Goal: Task Accomplishment & Management: Manage account settings

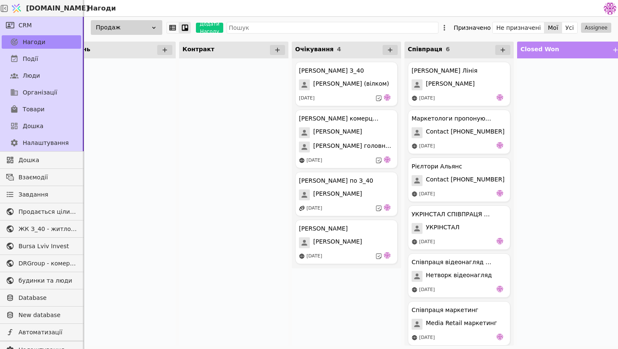
scroll to position [0, 373]
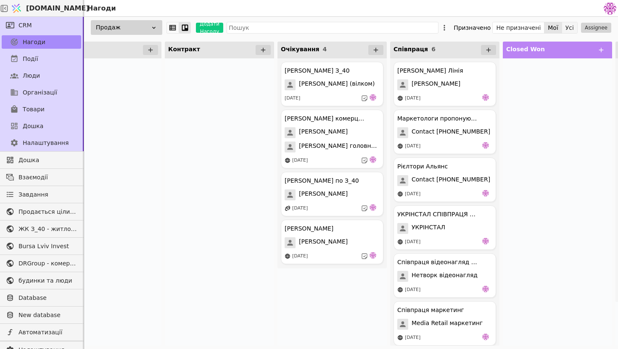
click at [567, 29] on button "Усі" at bounding box center [569, 28] width 15 height 12
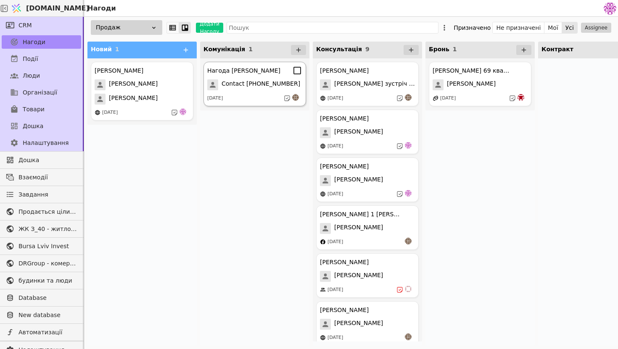
click at [243, 99] on div "[DATE]" at bounding box center [254, 98] width 95 height 8
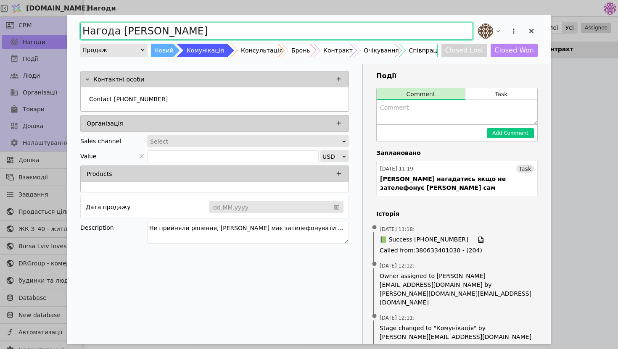
drag, startPoint x: 117, startPoint y: 31, endPoint x: 32, endPoint y: 32, distance: 85.8
click at [32, 32] on div "Нагода [PERSON_NAME] Новий Комунікація Консультація Бронь Контракт Очікування С…" at bounding box center [309, 174] width 618 height 349
click at [137, 30] on input "[PERSON_NAME]" at bounding box center [276, 31] width 393 height 17
type input "[PERSON_NAME]"
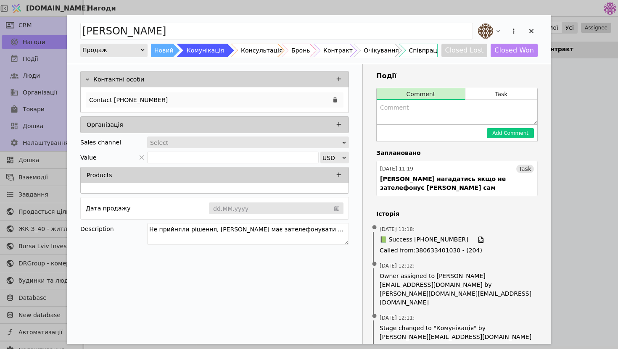
click at [209, 94] on div "Contact [PHONE_NUMBER]" at bounding box center [215, 99] width 258 height 15
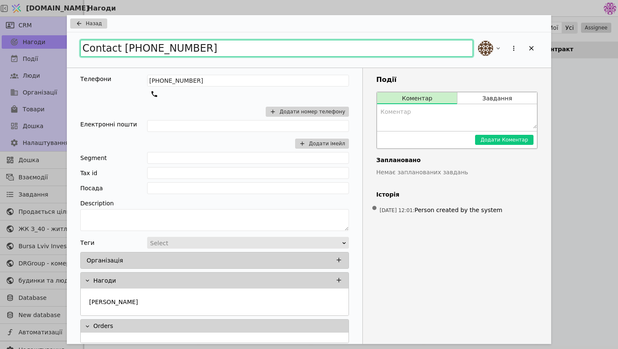
drag, startPoint x: 212, startPoint y: 46, endPoint x: 54, endPoint y: 41, distance: 158.1
click at [53, 42] on div "Назад Contact [PHONE_NUMBER] Телефони [PHONE_NUMBER] Додати номер телефону Елек…" at bounding box center [309, 174] width 618 height 349
type input "[PERSON_NAME]"
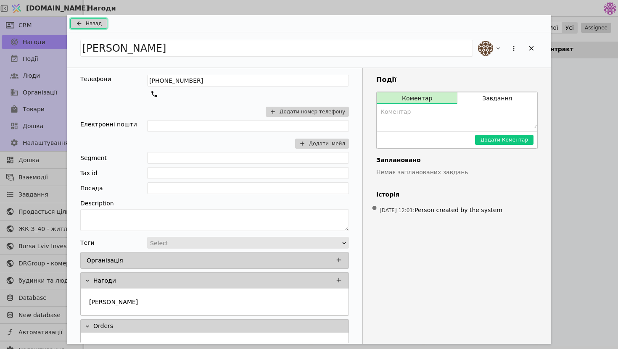
click at [93, 25] on span "Назад" at bounding box center [94, 24] width 16 height 8
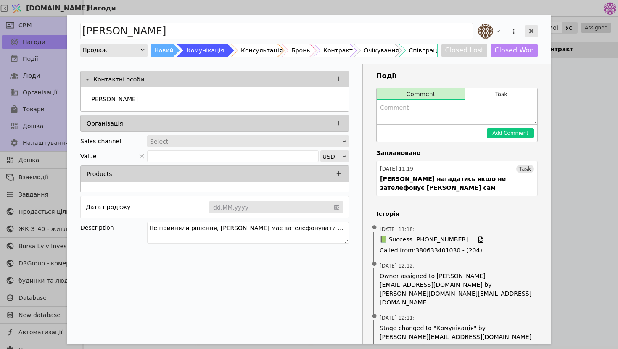
click at [536, 30] on div "Add Opportunity" at bounding box center [531, 31] width 13 height 13
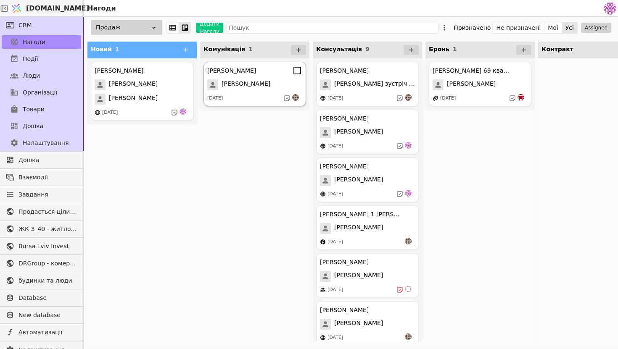
click at [245, 98] on div "[DATE]" at bounding box center [254, 98] width 95 height 8
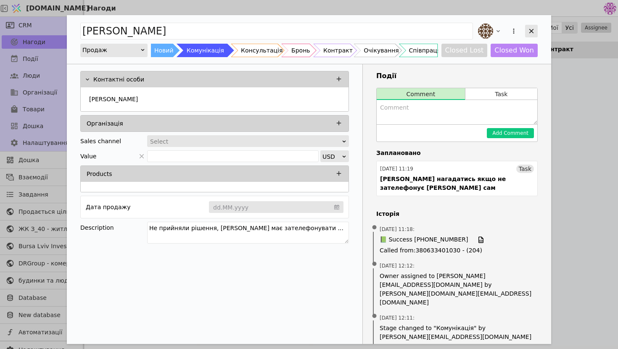
click at [535, 37] on div "Add Opportunity" at bounding box center [531, 31] width 13 height 13
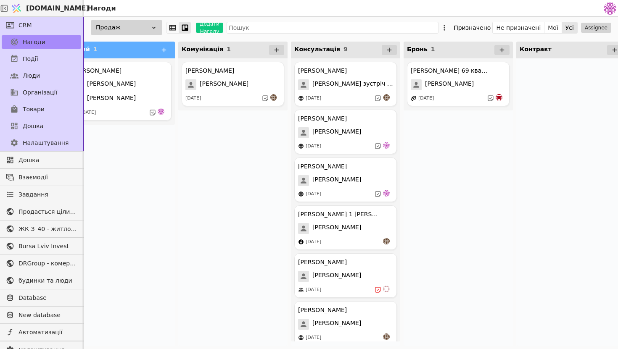
scroll to position [0, 25]
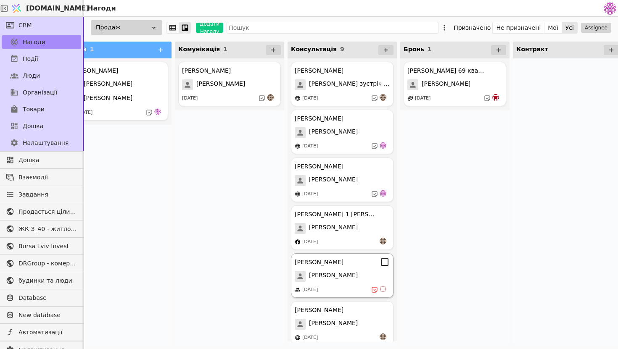
click at [359, 283] on div "[PERSON_NAME] курдонери [PERSON_NAME] [DATE]" at bounding box center [342, 276] width 103 height 45
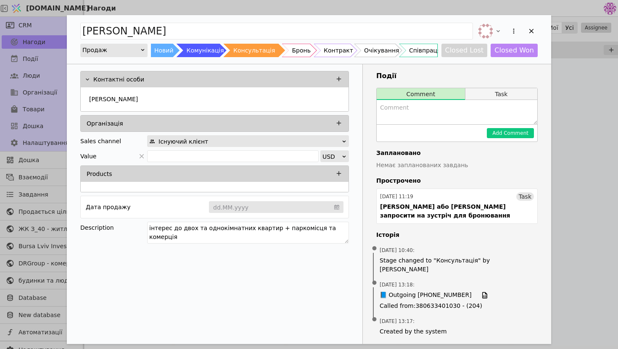
click at [492, 91] on button "Task" at bounding box center [501, 94] width 72 height 12
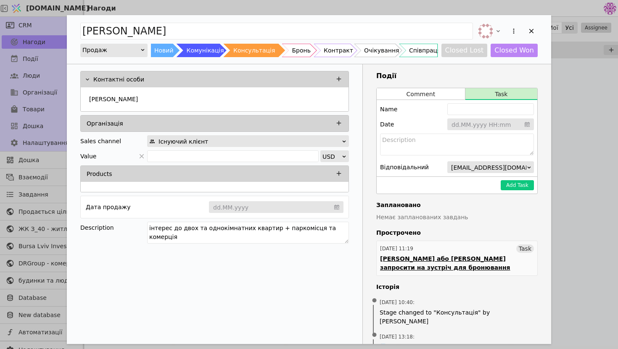
click at [471, 249] on div "[DATE] 11:19 Task" at bounding box center [457, 249] width 154 height 8
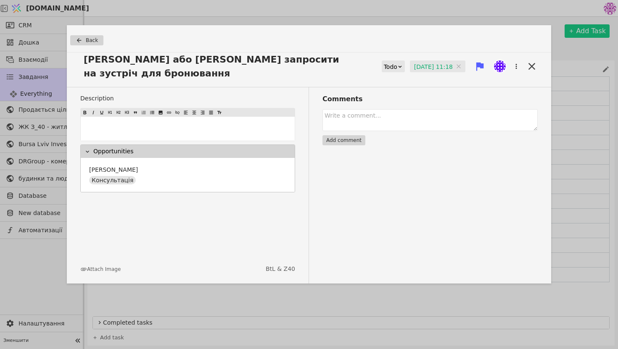
click at [413, 69] on input "[DATE] 11:18" at bounding box center [437, 67] width 55 height 13
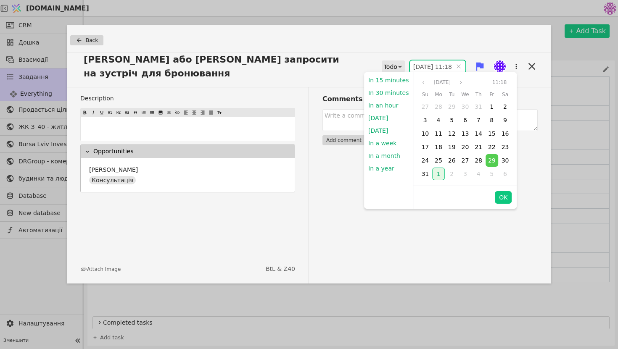
click at [437, 175] on span "1" at bounding box center [439, 174] width 4 height 7
click at [502, 197] on button "OK" at bounding box center [503, 197] width 17 height 13
type input "[DATE] 11:18"
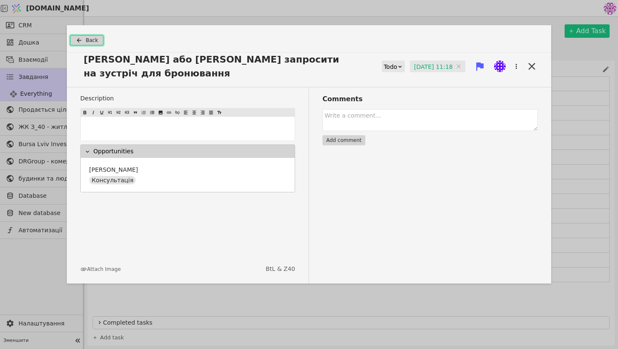
click at [95, 42] on span "Back" at bounding box center [92, 41] width 12 height 8
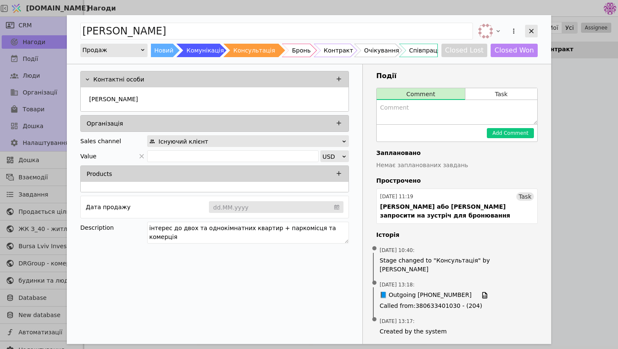
click at [529, 30] on icon "Add Opportunity" at bounding box center [532, 31] width 8 height 8
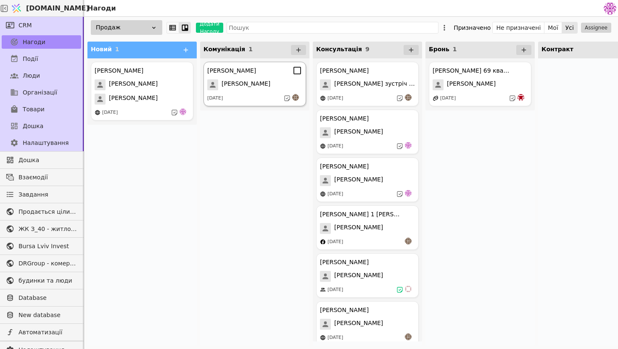
click at [247, 100] on div "[DATE]" at bounding box center [254, 98] width 95 height 8
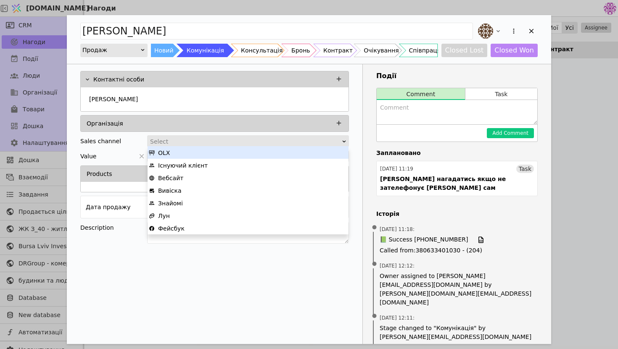
click at [223, 140] on div "Select" at bounding box center [245, 142] width 190 height 12
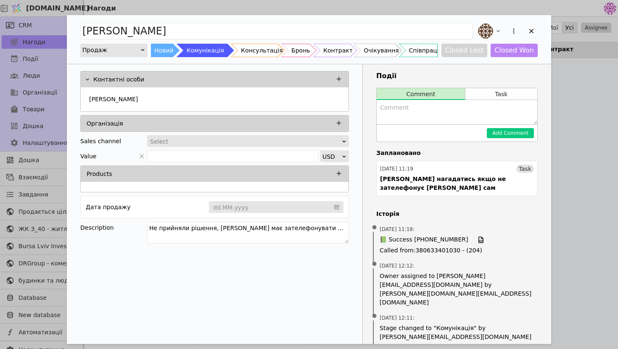
click at [275, 146] on div "Select" at bounding box center [248, 141] width 202 height 12
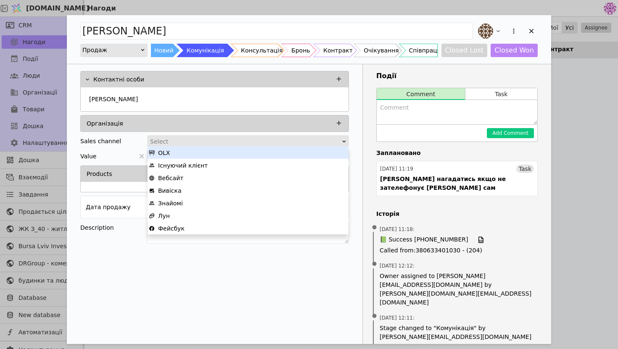
click at [286, 140] on div "Select" at bounding box center [245, 142] width 190 height 12
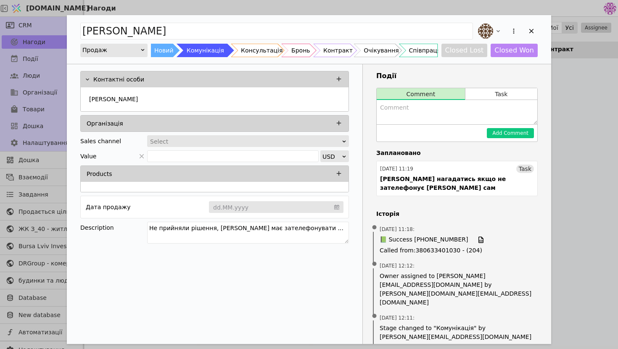
click at [246, 140] on div "Select" at bounding box center [245, 142] width 190 height 12
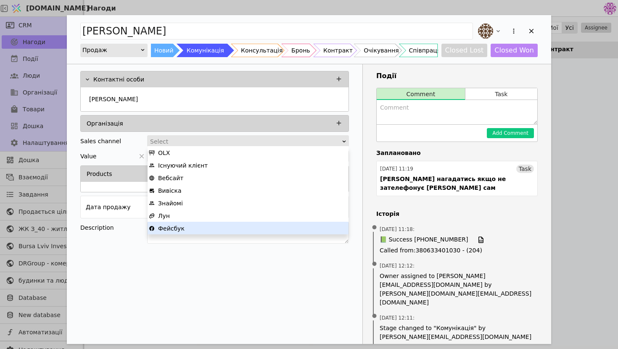
click at [214, 227] on div "Фейсбук" at bounding box center [248, 228] width 198 height 13
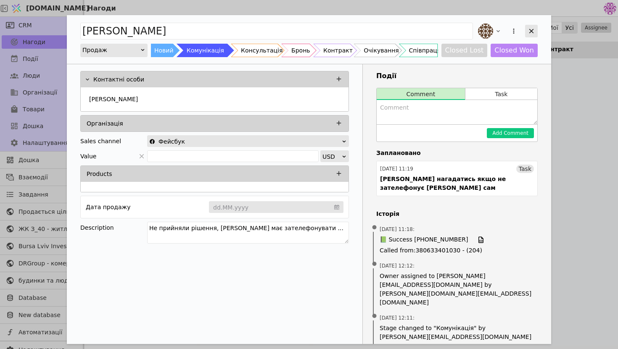
click at [532, 28] on icon "Add Opportunity" at bounding box center [532, 31] width 8 height 8
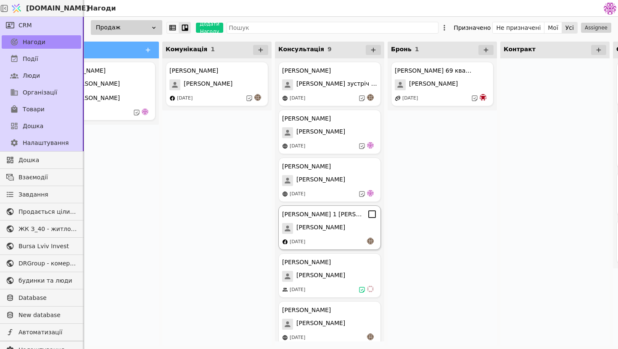
click at [343, 226] on div "[PERSON_NAME]" at bounding box center [329, 228] width 95 height 11
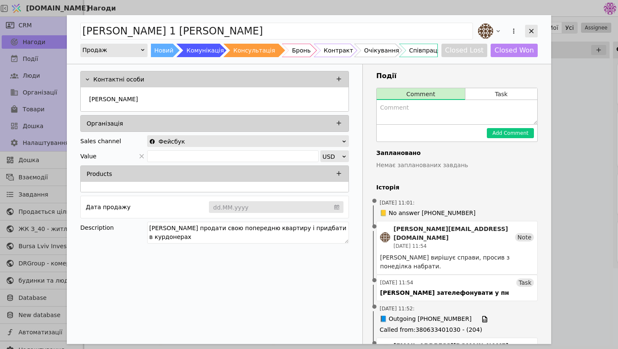
click at [531, 32] on icon "Add Opportunity" at bounding box center [532, 31] width 8 height 8
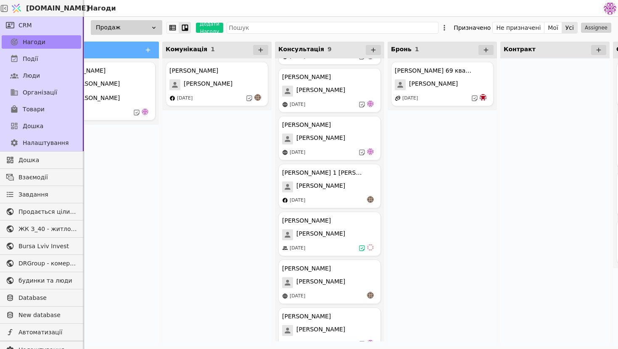
scroll to position [58, 0]
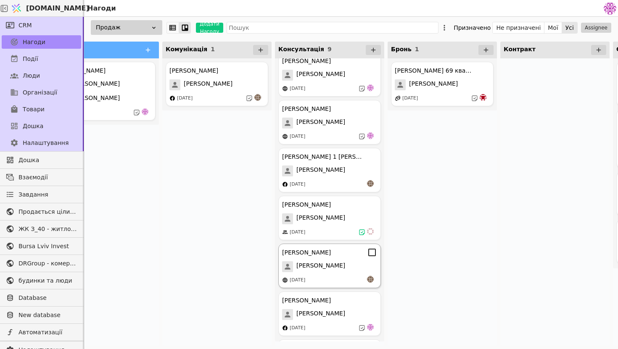
click at [309, 265] on div "[PERSON_NAME]" at bounding box center [329, 266] width 95 height 11
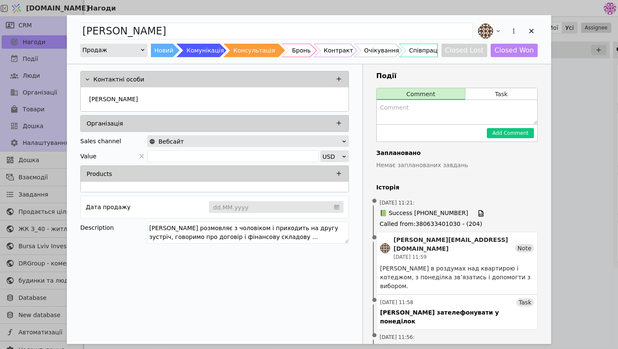
scroll to position [21, 0]
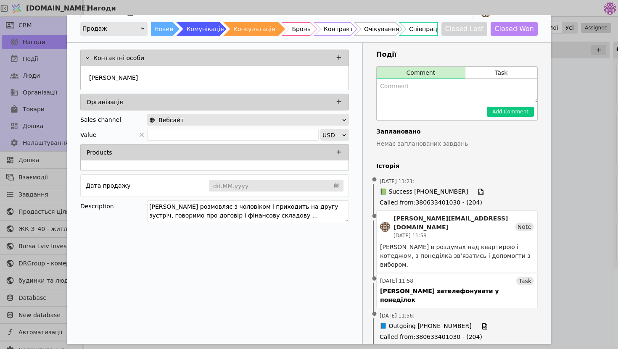
drag, startPoint x: 254, startPoint y: 216, endPoint x: 112, endPoint y: 189, distance: 144.6
click at [112, 189] on div "Контактні особи [PERSON_NAME] Організація Sales channel Вебсайт Value USD Produ…" at bounding box center [215, 137] width 296 height 189
click at [444, 88] on textarea "Add Opportunity" at bounding box center [457, 91] width 161 height 24
paste textarea "[PERSON_NAME] розмовляє з чоловіком і приходить на другу зустріч, говоримо про …"
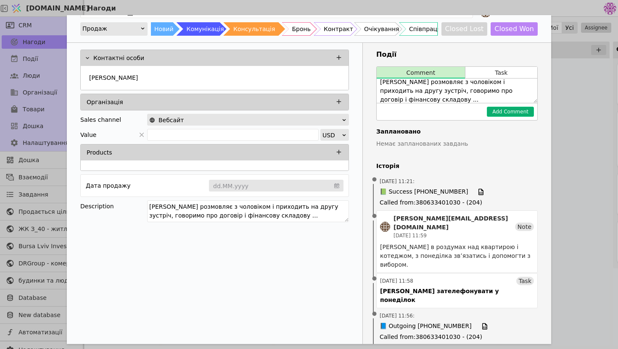
type textarea "[PERSON_NAME] розмовляє з чоловіком і приходить на другу зустріч, говоримо про …"
click at [520, 114] on button "Add Comment" at bounding box center [510, 112] width 47 height 10
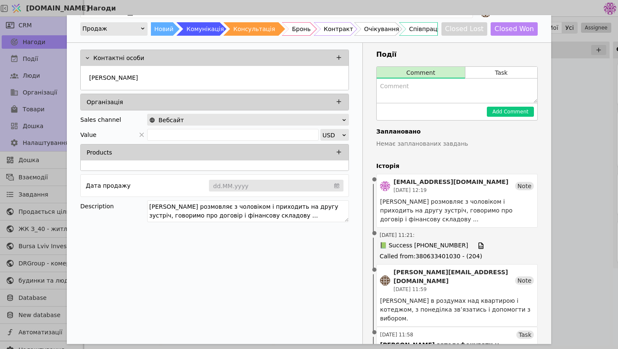
scroll to position [0, 0]
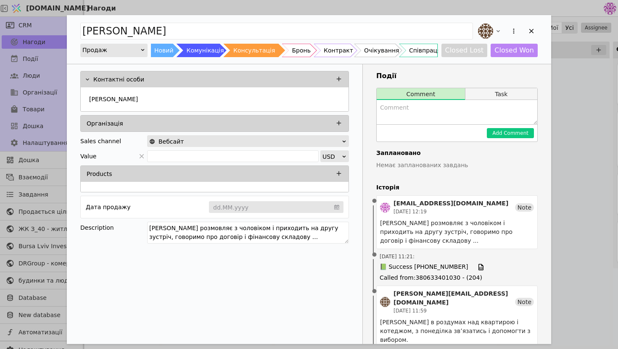
click at [506, 99] on button "Task" at bounding box center [501, 94] width 72 height 12
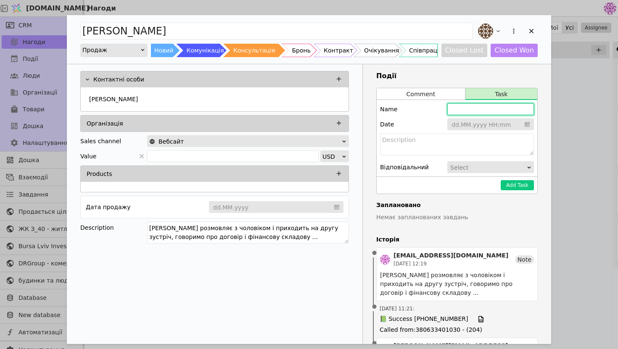
click at [483, 112] on input "Add Opportunity" at bounding box center [490, 109] width 87 height 12
type input "[PERSON_NAME] до середи мають нагадатися і домовитися про ще одну зустріч"
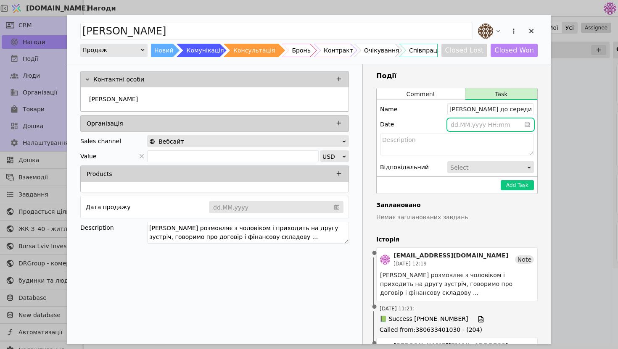
click at [504, 126] on input "Add Opportunity" at bounding box center [490, 125] width 87 height 13
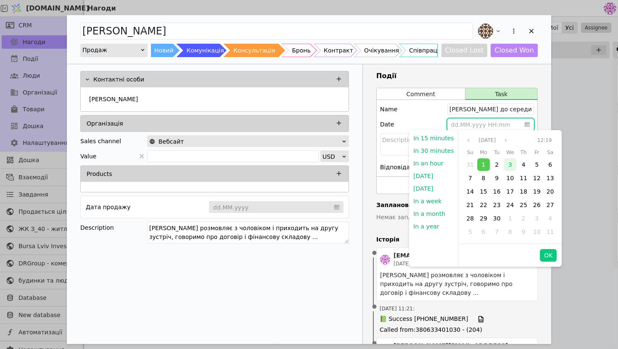
click at [508, 164] on span "3" at bounding box center [510, 164] width 4 height 7
click at [546, 254] on button "OK" at bounding box center [548, 255] width 17 height 13
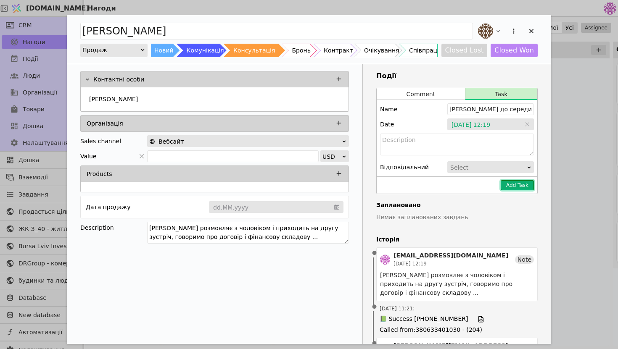
click at [518, 185] on button "Add Task" at bounding box center [517, 185] width 33 height 10
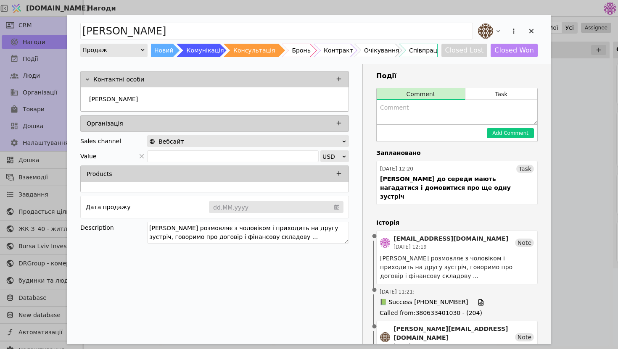
drag, startPoint x: 270, startPoint y: 234, endPoint x: 124, endPoint y: 201, distance: 149.9
click at [124, 201] on div "Контактні особи [PERSON_NAME] Організація Sales channel Вебсайт Value USD Produ…" at bounding box center [215, 158] width 296 height 189
click at [531, 29] on icon "Add Opportunity" at bounding box center [532, 31] width 8 height 8
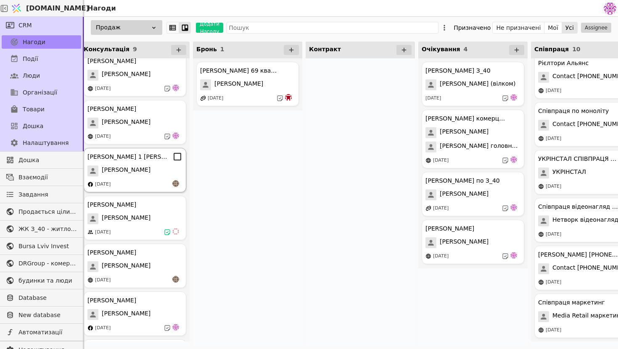
scroll to position [0, 24]
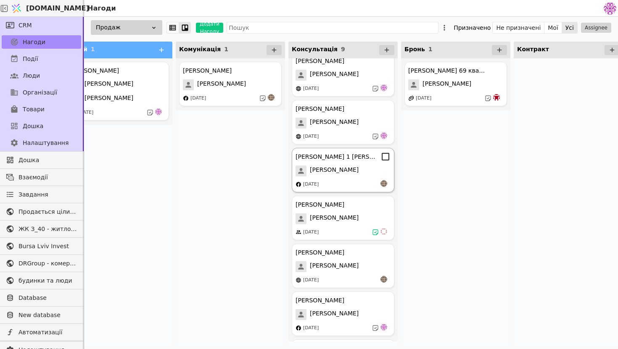
click at [350, 188] on div "[DATE]" at bounding box center [343, 184] width 95 height 8
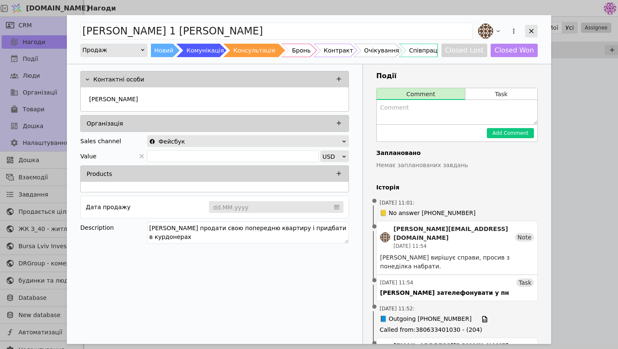
click at [530, 30] on icon "Add Opportunity" at bounding box center [531, 31] width 5 height 5
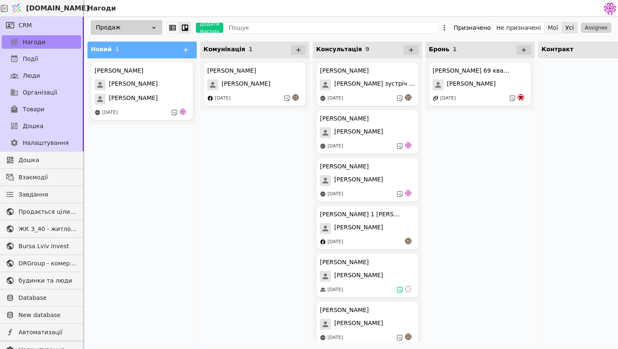
click at [552, 24] on button "Мої" at bounding box center [553, 28] width 18 height 12
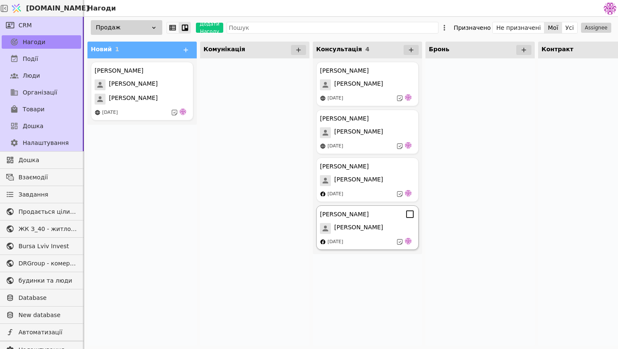
click at [376, 235] on div "[PERSON_NAME] [PERSON_NAME] [DATE]" at bounding box center [367, 228] width 103 height 45
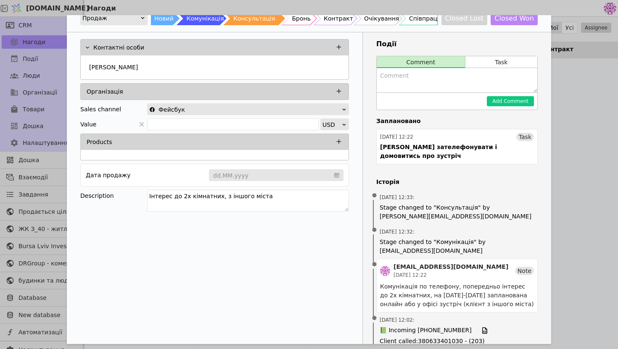
scroll to position [38, 0]
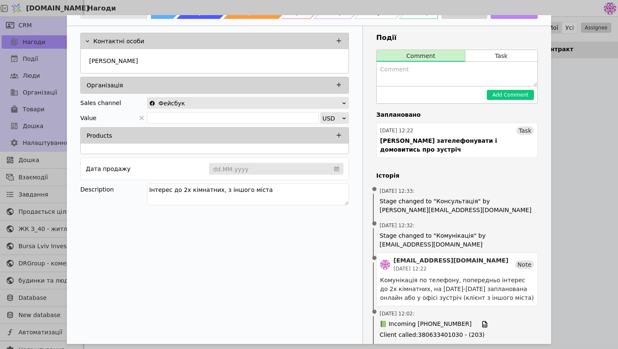
click at [582, 148] on div "[PERSON_NAME] Продаж Новий Комунікація Консультація Бронь Контракт Очікування С…" at bounding box center [309, 174] width 618 height 349
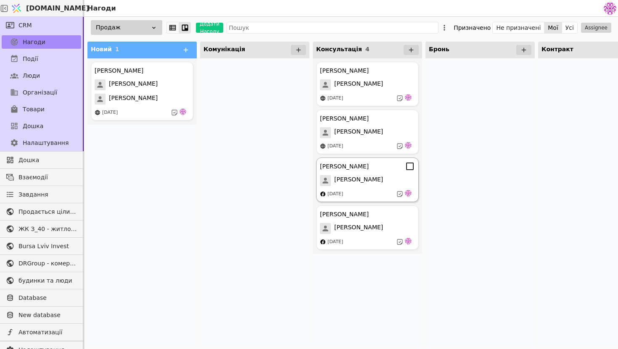
click at [375, 187] on div "[PERSON_NAME] Курдонери [PERSON_NAME] [DATE]" at bounding box center [367, 180] width 103 height 45
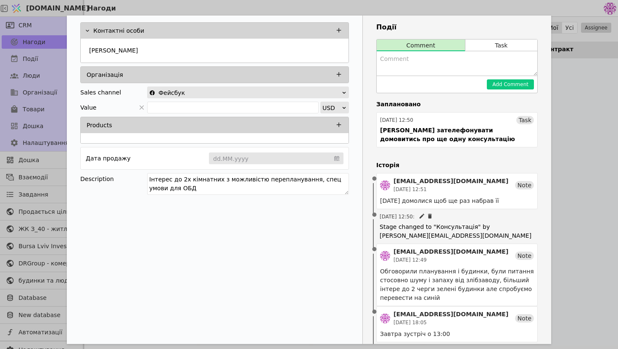
scroll to position [53, 0]
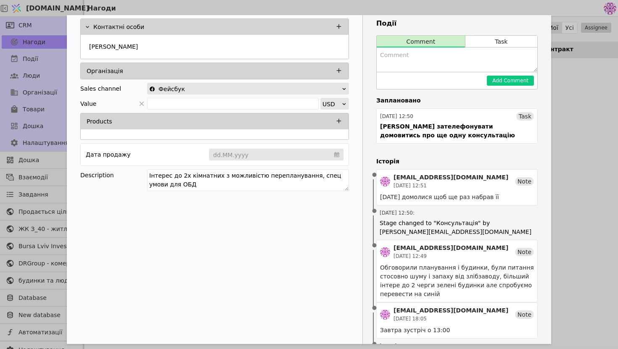
click at [574, 142] on div "[PERSON_NAME] Продаж Новий Комунікація Консультація Бронь Контракт Очікування С…" at bounding box center [309, 174] width 618 height 349
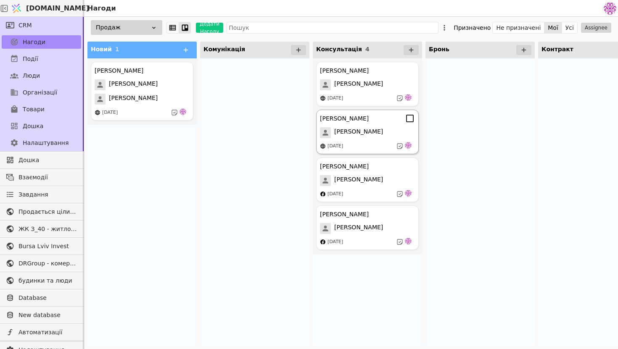
click at [367, 129] on div "[PERSON_NAME]" at bounding box center [367, 132] width 95 height 11
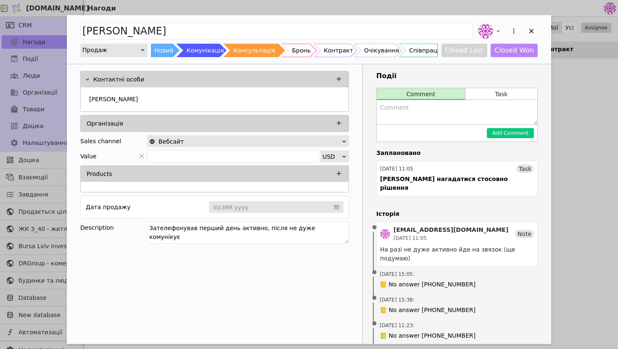
click at [613, 106] on div "[PERSON_NAME] Продаж Новий Комунікація Консультація Бронь Контракт Очікування С…" at bounding box center [309, 174] width 618 height 349
